Goal: Task Accomplishment & Management: Manage account settings

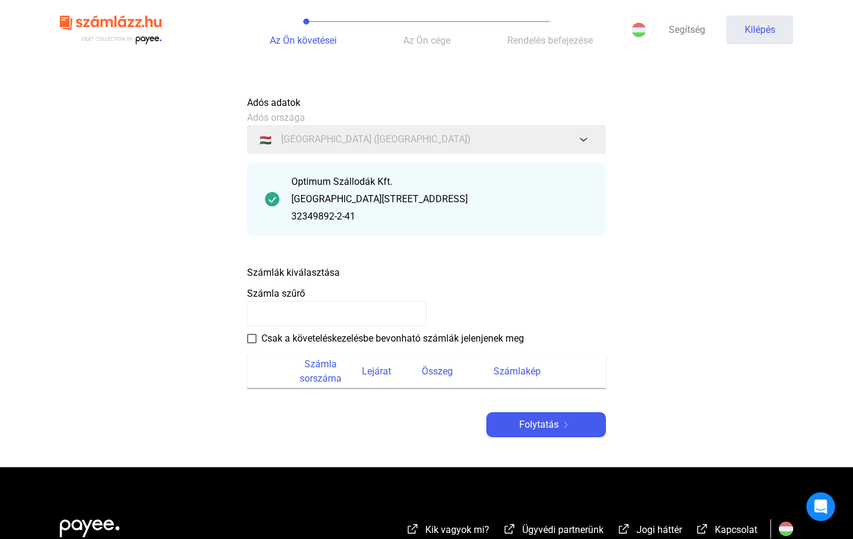
click at [322, 322] on input at bounding box center [336, 313] width 179 height 25
click at [367, 360] on th "Lejárat" at bounding box center [392, 371] width 60 height 33
click at [371, 368] on font "Lejárat" at bounding box center [376, 370] width 29 height 11
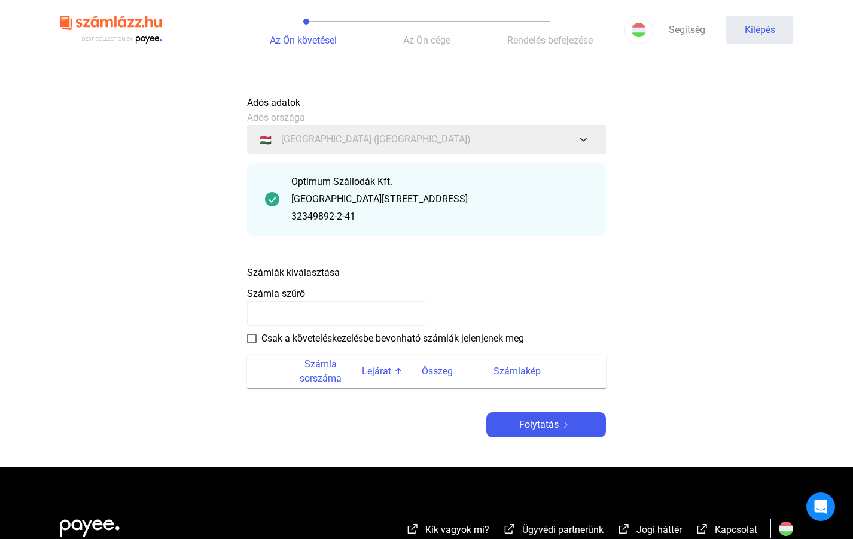
click at [371, 368] on font "Lejárat" at bounding box center [376, 370] width 29 height 11
click at [433, 371] on font "Összeg" at bounding box center [437, 370] width 31 height 11
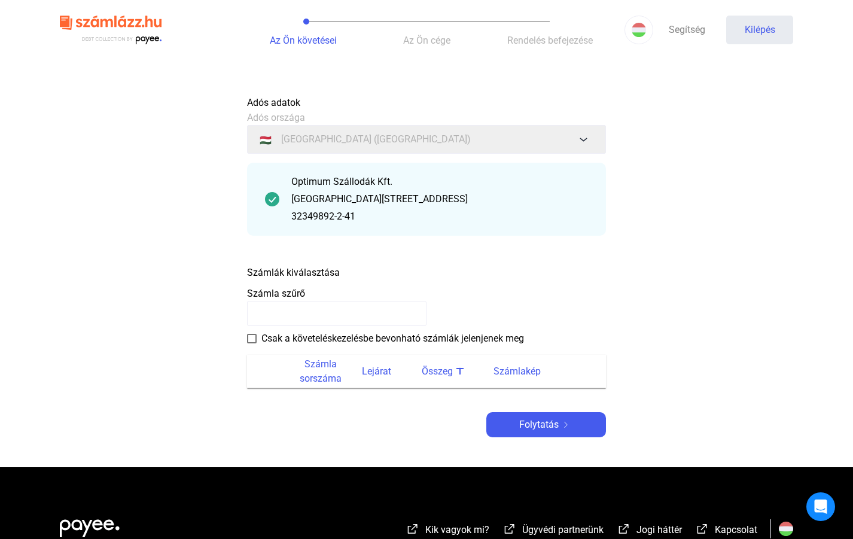
click at [433, 371] on font "Összeg" at bounding box center [437, 370] width 31 height 11
drag, startPoint x: 376, startPoint y: 312, endPoint x: 307, endPoint y: 315, distance: 68.8
click at [307, 315] on input at bounding box center [336, 313] width 179 height 25
click at [151, 36] on img at bounding box center [111, 30] width 102 height 39
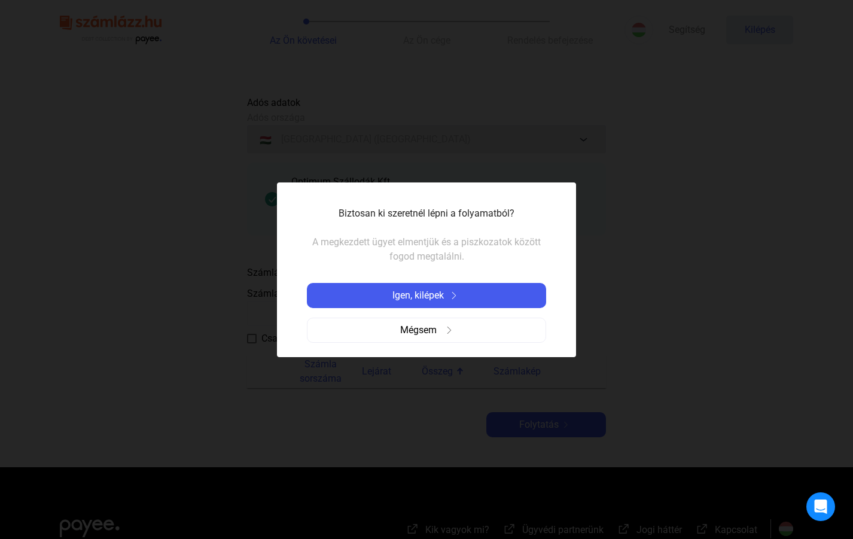
click at [636, 150] on div at bounding box center [426, 269] width 853 height 539
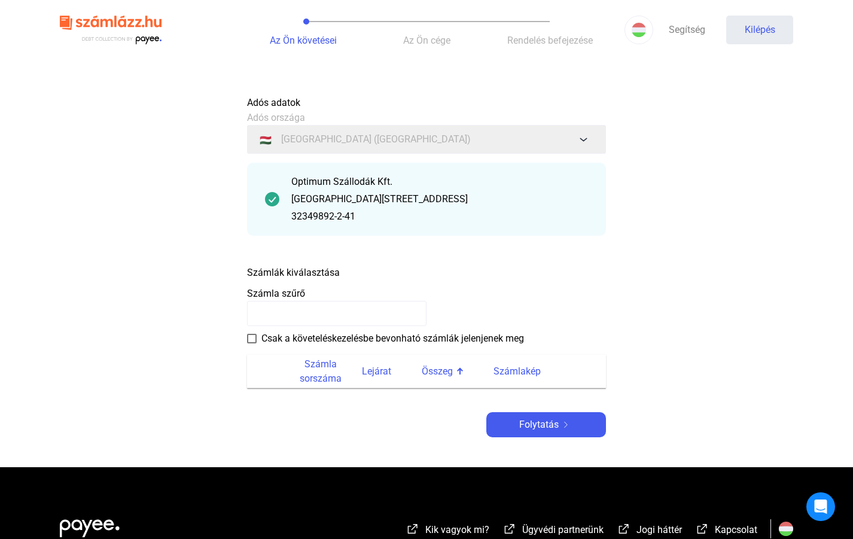
click at [279, 200] on img at bounding box center [272, 199] width 14 height 14
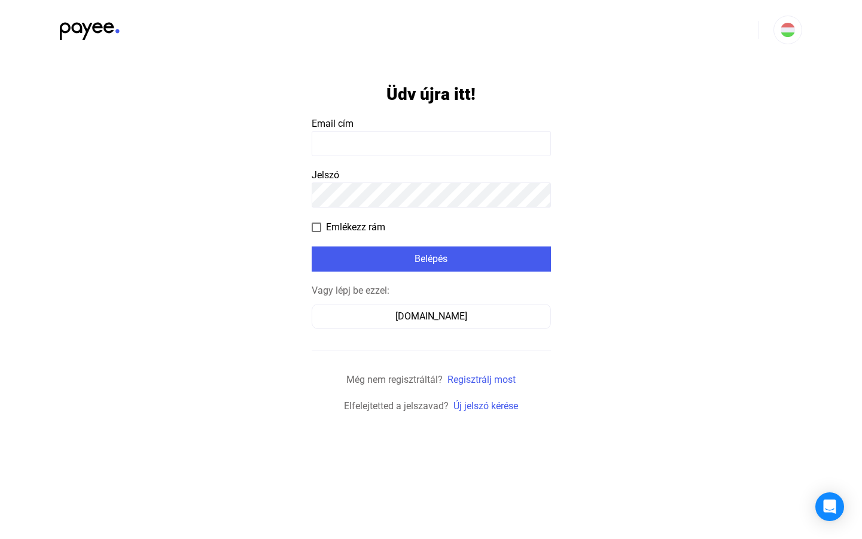
click at [380, 140] on input at bounding box center [431, 143] width 239 height 25
type input "**********"
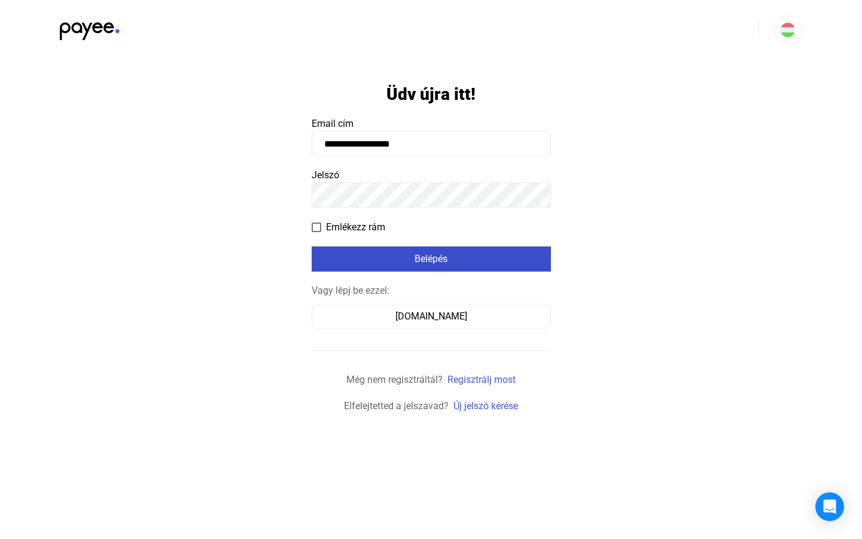
click at [422, 258] on div "Belépés" at bounding box center [431, 259] width 232 height 14
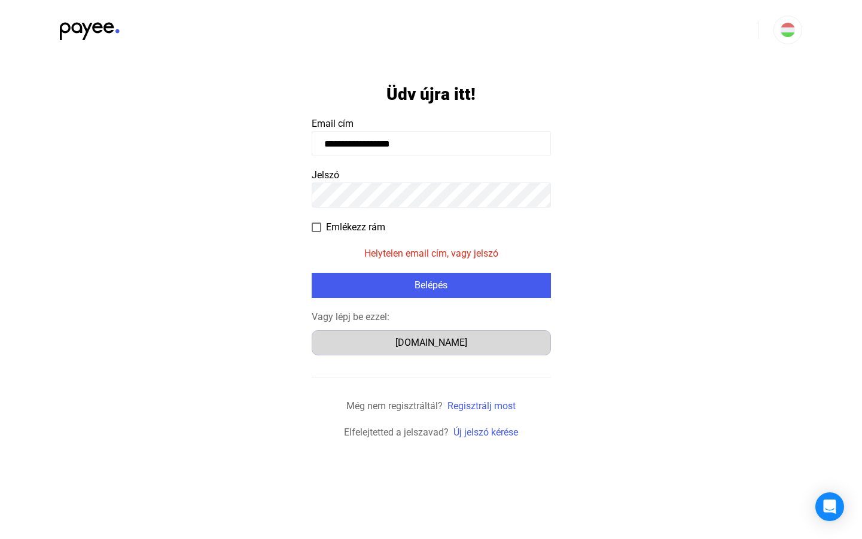
click at [451, 340] on div "[DOMAIN_NAME]" at bounding box center [431, 343] width 231 height 14
